Goal: Check status: Check status

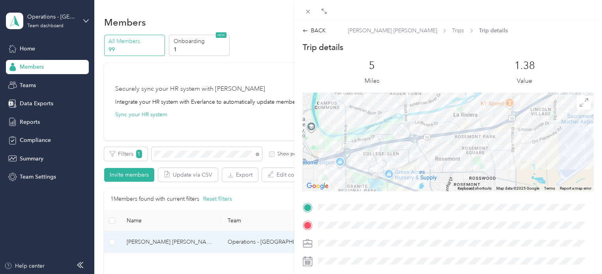
click at [167, 243] on div "BACK [PERSON_NAME] [PERSON_NAME] Trips Trip details Trip details This trip cann…" at bounding box center [301, 137] width 602 height 274
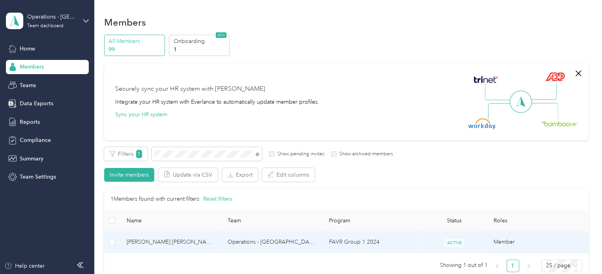
click at [167, 243] on span "[PERSON_NAME] [PERSON_NAME]" at bounding box center [171, 242] width 89 height 9
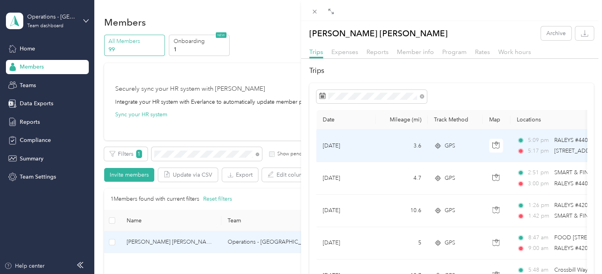
click at [567, 143] on span "RALEYS #440 ([STREET_ADDRESS])" at bounding box center [598, 140] width 88 height 7
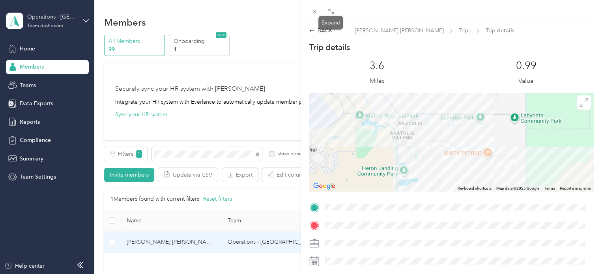
click at [322, 29] on div "Expand" at bounding box center [330, 23] width 24 height 14
click at [320, 32] on div "BACK" at bounding box center [320, 30] width 23 height 8
